Goal: Task Accomplishment & Management: Use online tool/utility

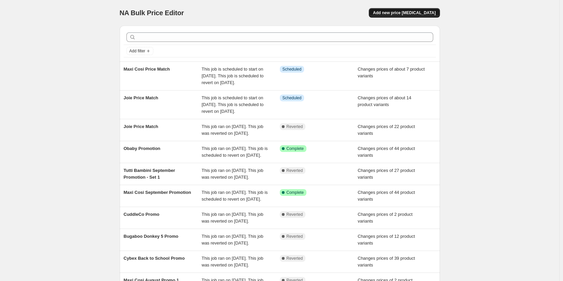
click at [410, 17] on button "Add new price [MEDICAL_DATA]" at bounding box center [404, 12] width 71 height 9
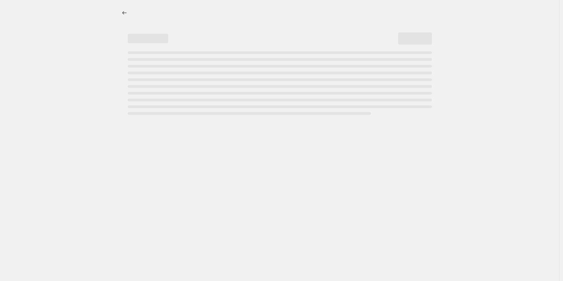
select select "percentage"
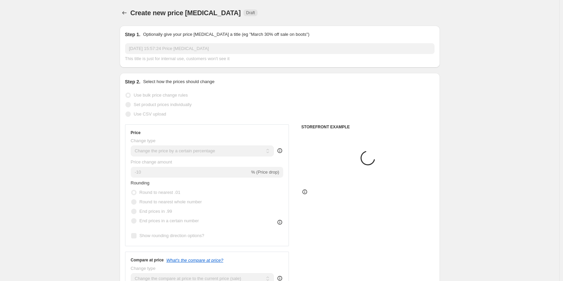
click at [220, 47] on input "[DATE] 15:57:24 Price [MEDICAL_DATA]" at bounding box center [280, 48] width 310 height 11
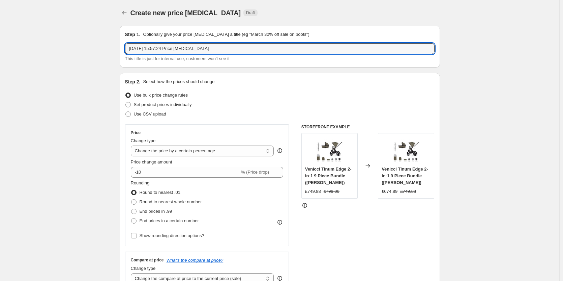
drag, startPoint x: 220, startPoint y: 47, endPoint x: -42, endPoint y: 44, distance: 262.0
click at [0, 44] on html "Home Settings Plans Skip to content Create new price [MEDICAL_DATA]. This page …" at bounding box center [281, 140] width 563 height 281
type input "CuddleCo Price Match"
click at [173, 104] on span "Set product prices individually" at bounding box center [163, 104] width 58 height 5
click at [126, 102] on input "Set product prices individually" at bounding box center [125, 102] width 0 height 0
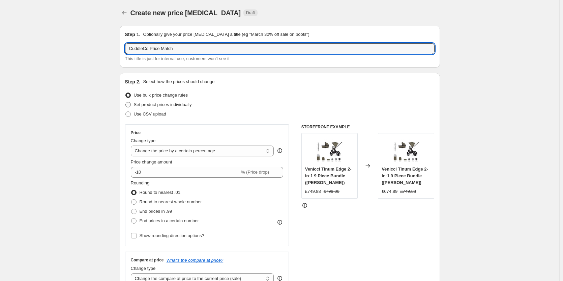
radio input "true"
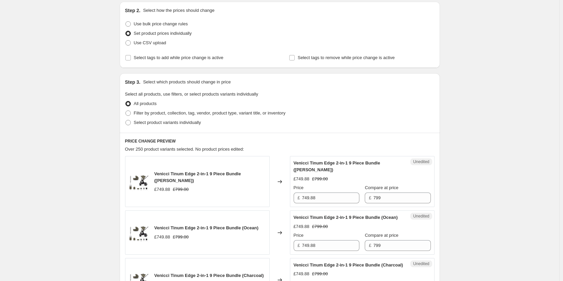
scroll to position [101, 0]
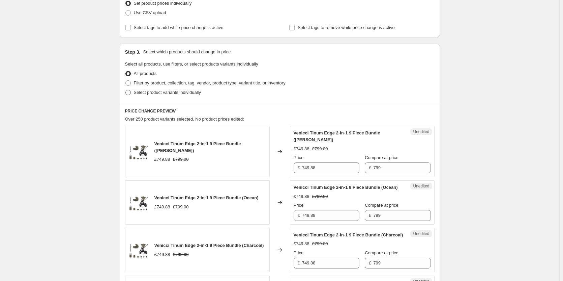
click at [156, 96] on label "Select product variants individually" at bounding box center [163, 92] width 76 height 9
click at [126, 90] on input "Select product variants individually" at bounding box center [125, 90] width 0 height 0
radio input "true"
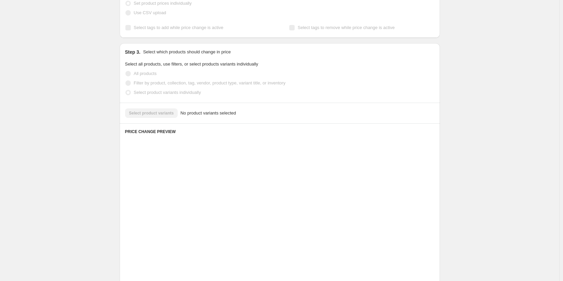
scroll to position [74, 0]
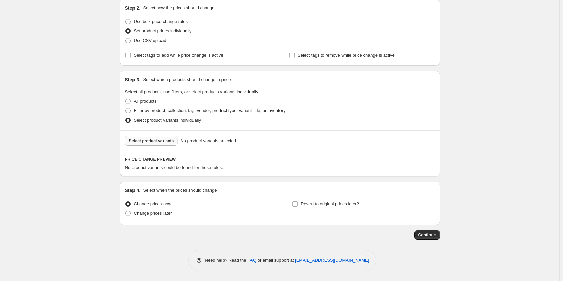
click at [166, 143] on span "Select product variants" at bounding box center [151, 140] width 45 height 5
